Goal: Transaction & Acquisition: Purchase product/service

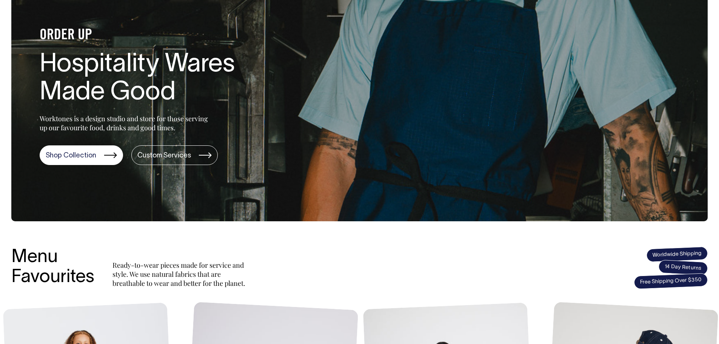
scroll to position [75, 0]
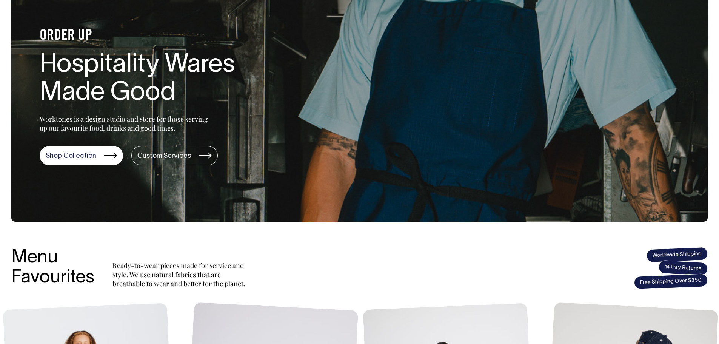
click at [76, 142] on div "ORDER UP Hospitality Wares Made Good Worktones is a design studio and store for…" at bounding box center [146, 92] width 270 height 145
click at [87, 155] on link "Shop Collection" at bounding box center [81, 156] width 83 height 20
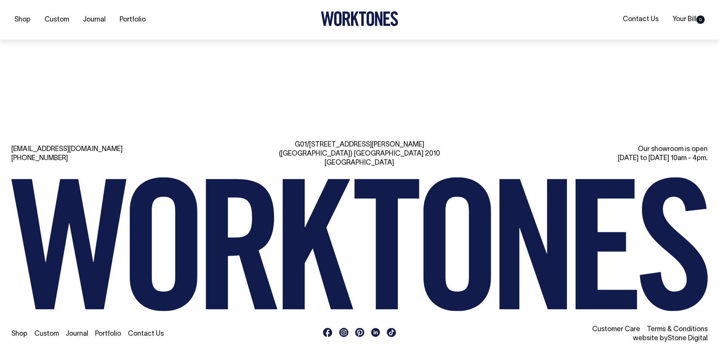
scroll to position [1968, 0]
